Goal: Task Accomplishment & Management: Manage account settings

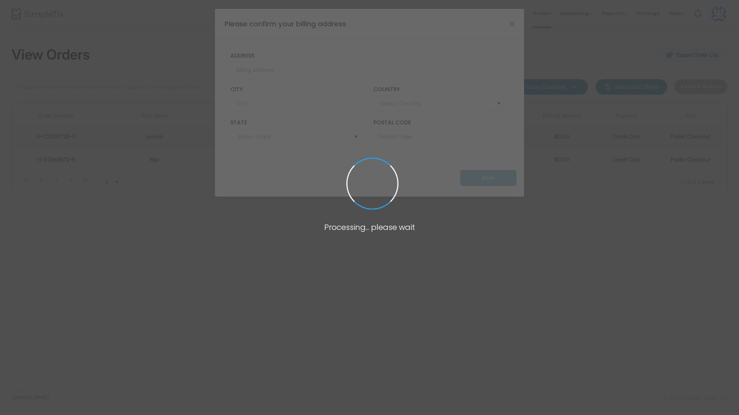
type input "[GEOGRAPHIC_DATA]"
type input "[US_STATE]"
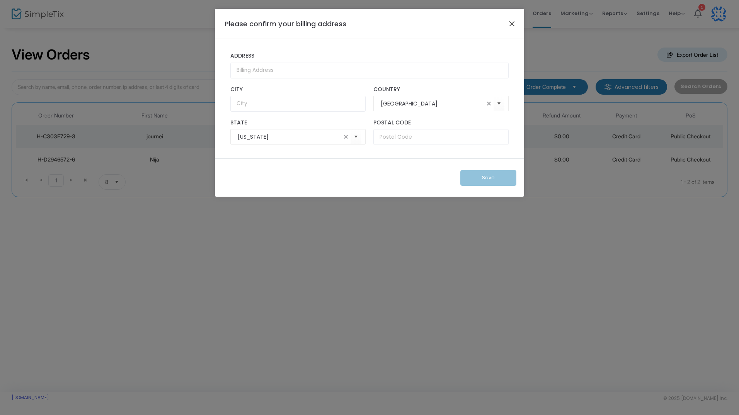
click at [512, 29] on button "Close" at bounding box center [512, 24] width 10 height 10
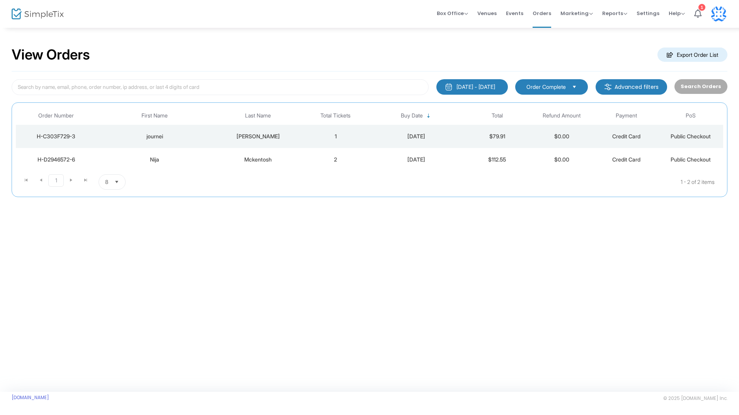
click at [60, 58] on h2 "View Orders" at bounding box center [51, 54] width 78 height 17
click at [550, 14] on span "Orders" at bounding box center [541, 13] width 19 height 20
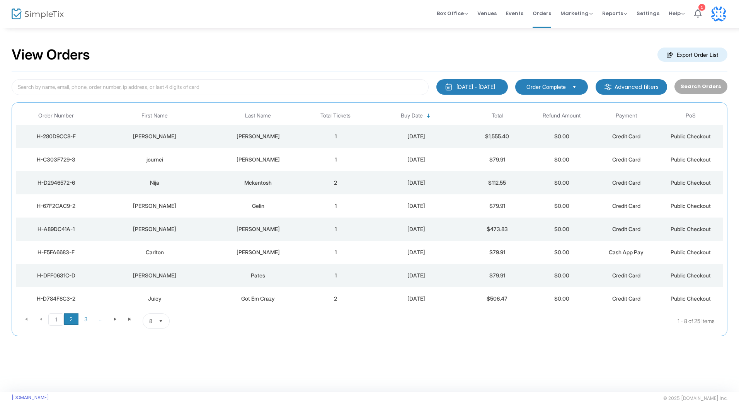
click at [74, 323] on span "2" at bounding box center [71, 319] width 15 height 12
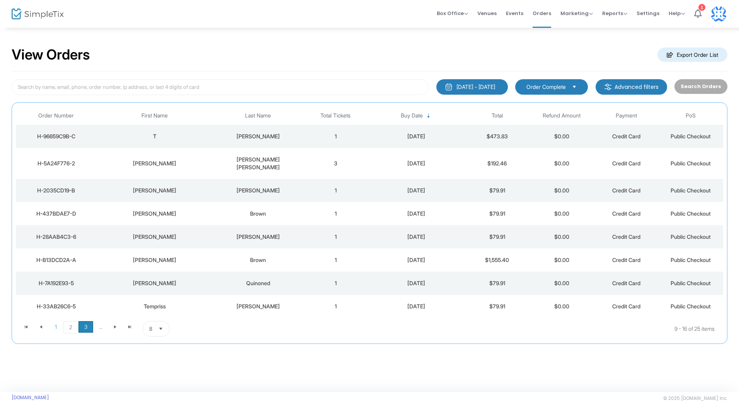
click at [85, 321] on span "3" at bounding box center [85, 327] width 15 height 12
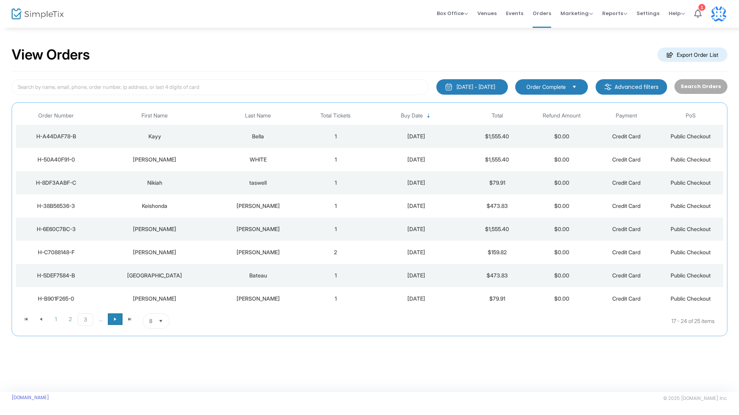
click at [114, 319] on span "Go to the next page" at bounding box center [115, 319] width 6 height 6
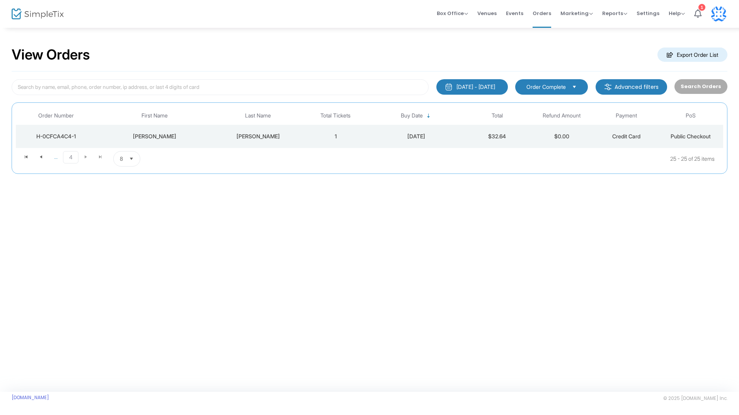
click at [701, 85] on div "Search Orders" at bounding box center [700, 87] width 60 height 16
